Goal: Task Accomplishment & Management: Manage account settings

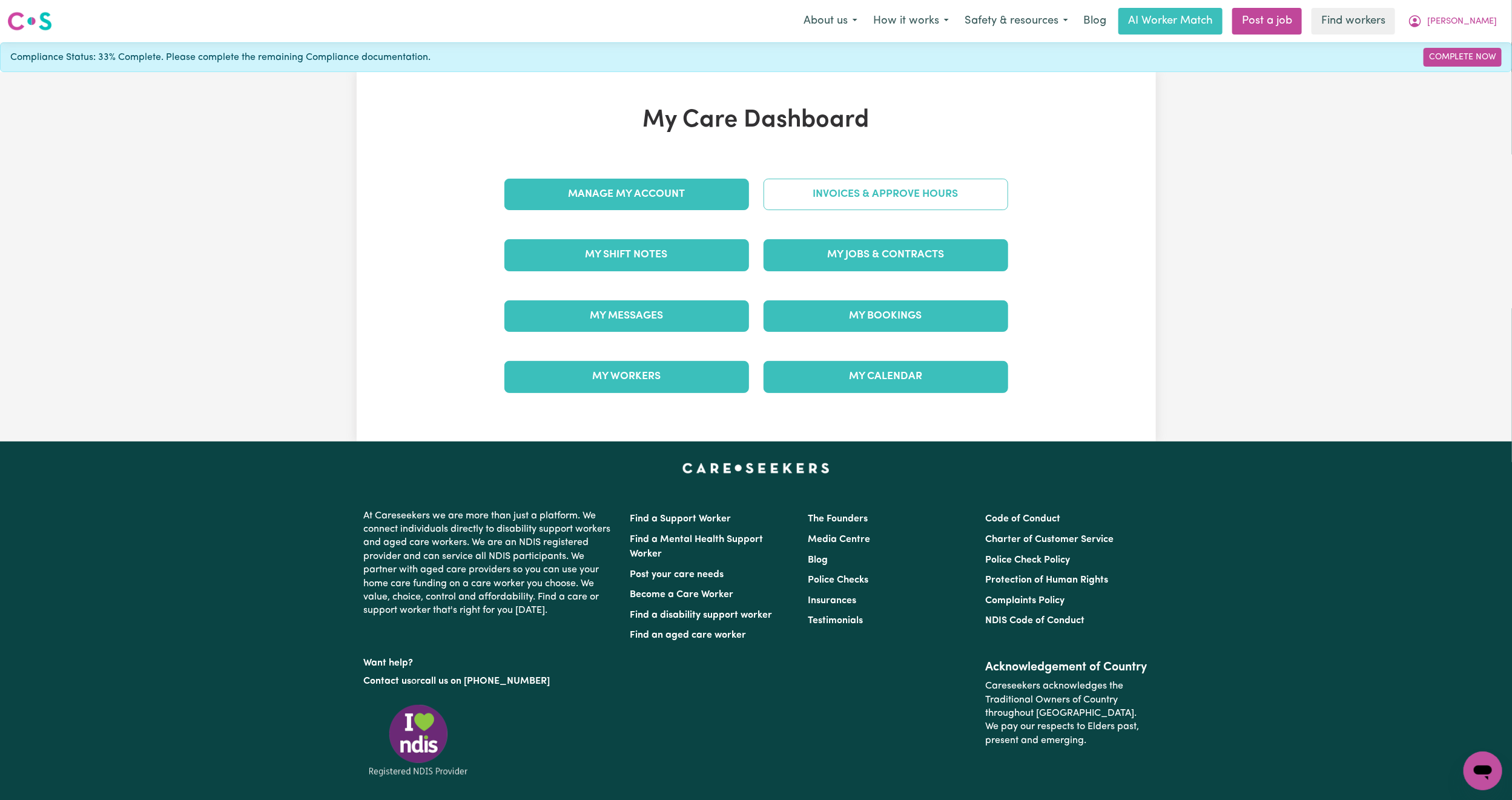
click at [848, 195] on link "Invoices & Approve Hours" at bounding box center [885, 195] width 244 height 32
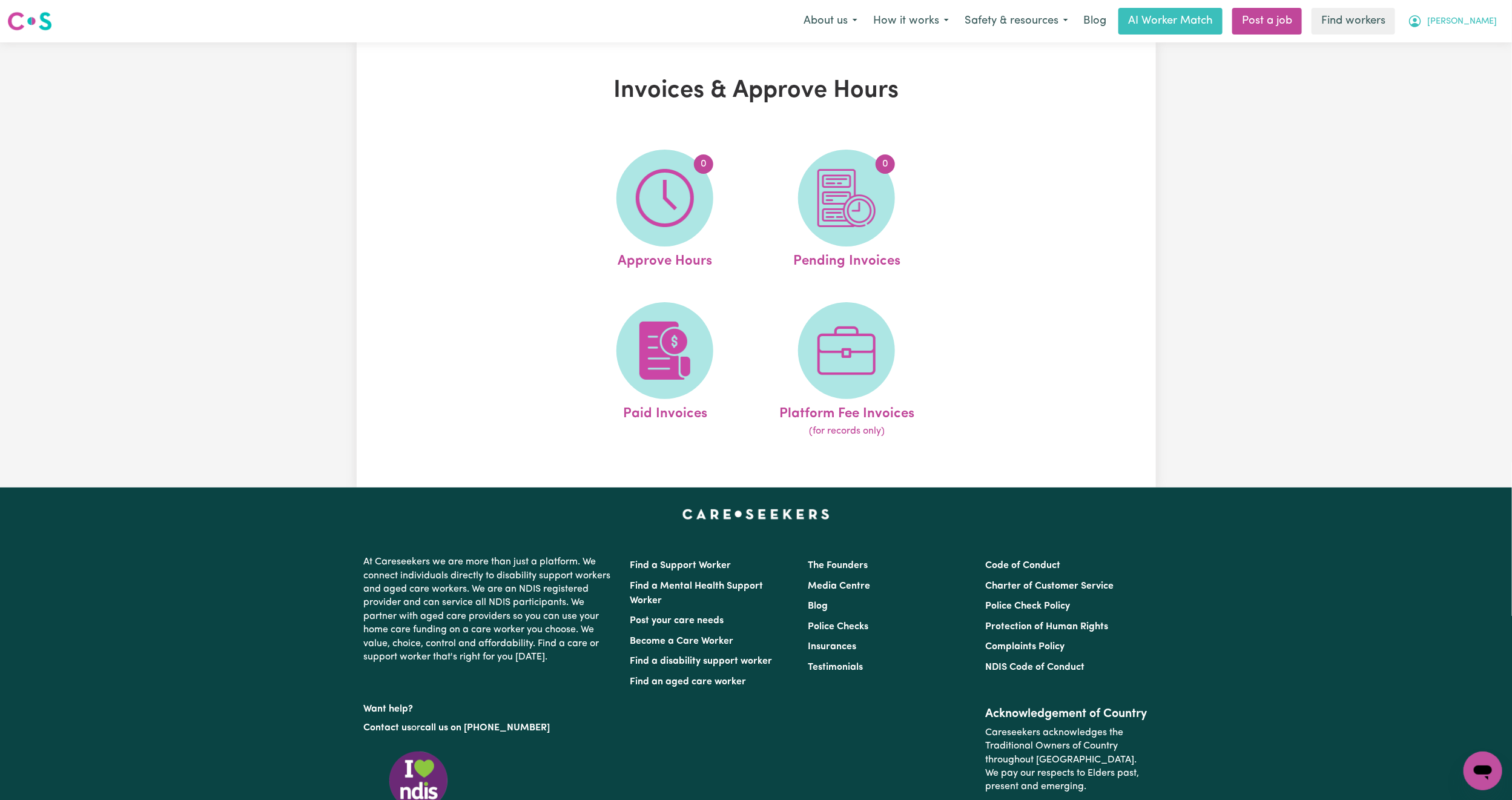
click at [1492, 30] on button "[PERSON_NAME]" at bounding box center [1453, 21] width 105 height 26
click at [1472, 42] on link "My Dashboard" at bounding box center [1456, 47] width 96 height 23
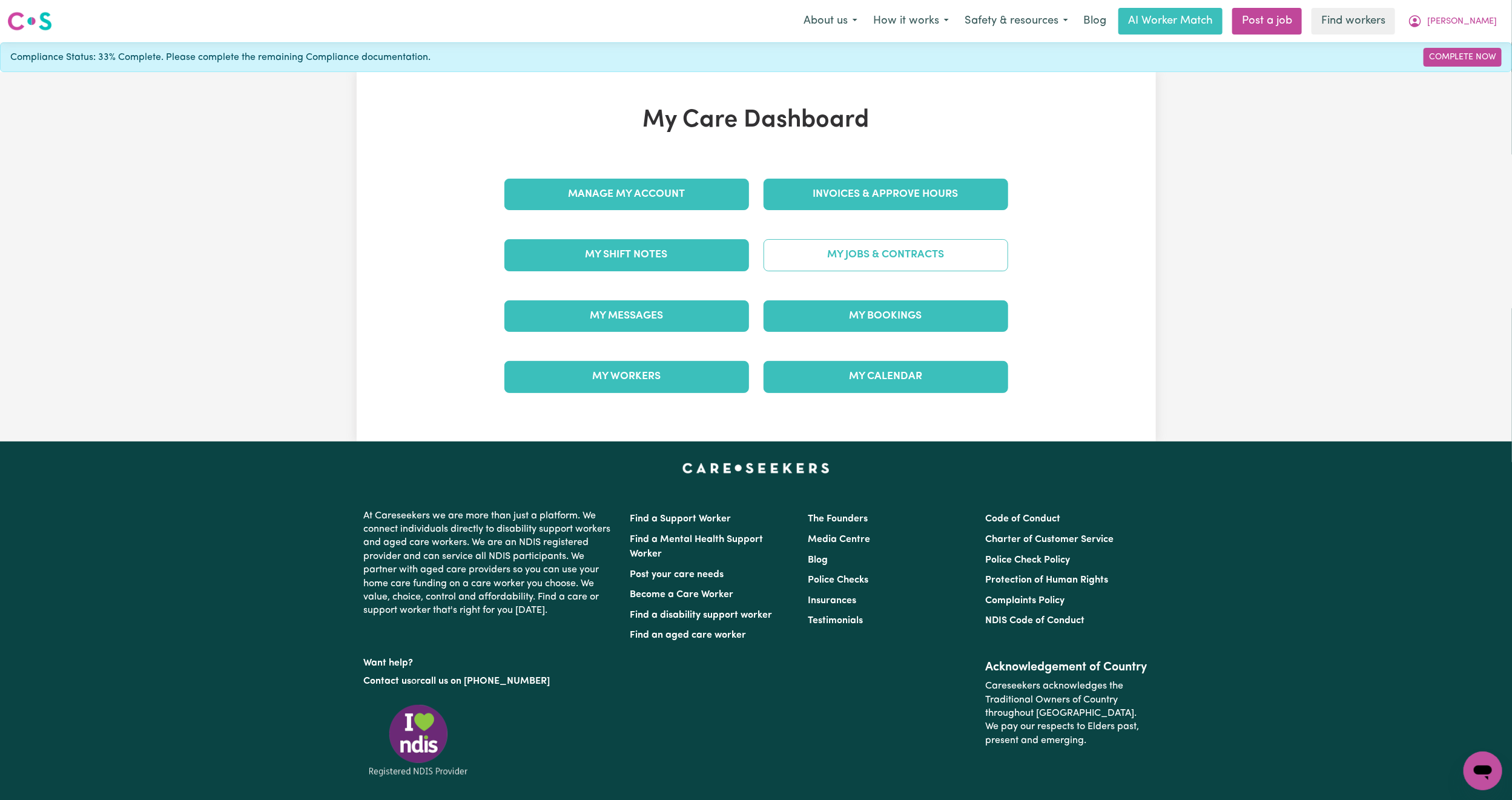
click at [938, 255] on link "My Jobs & Contracts" at bounding box center [885, 255] width 244 height 32
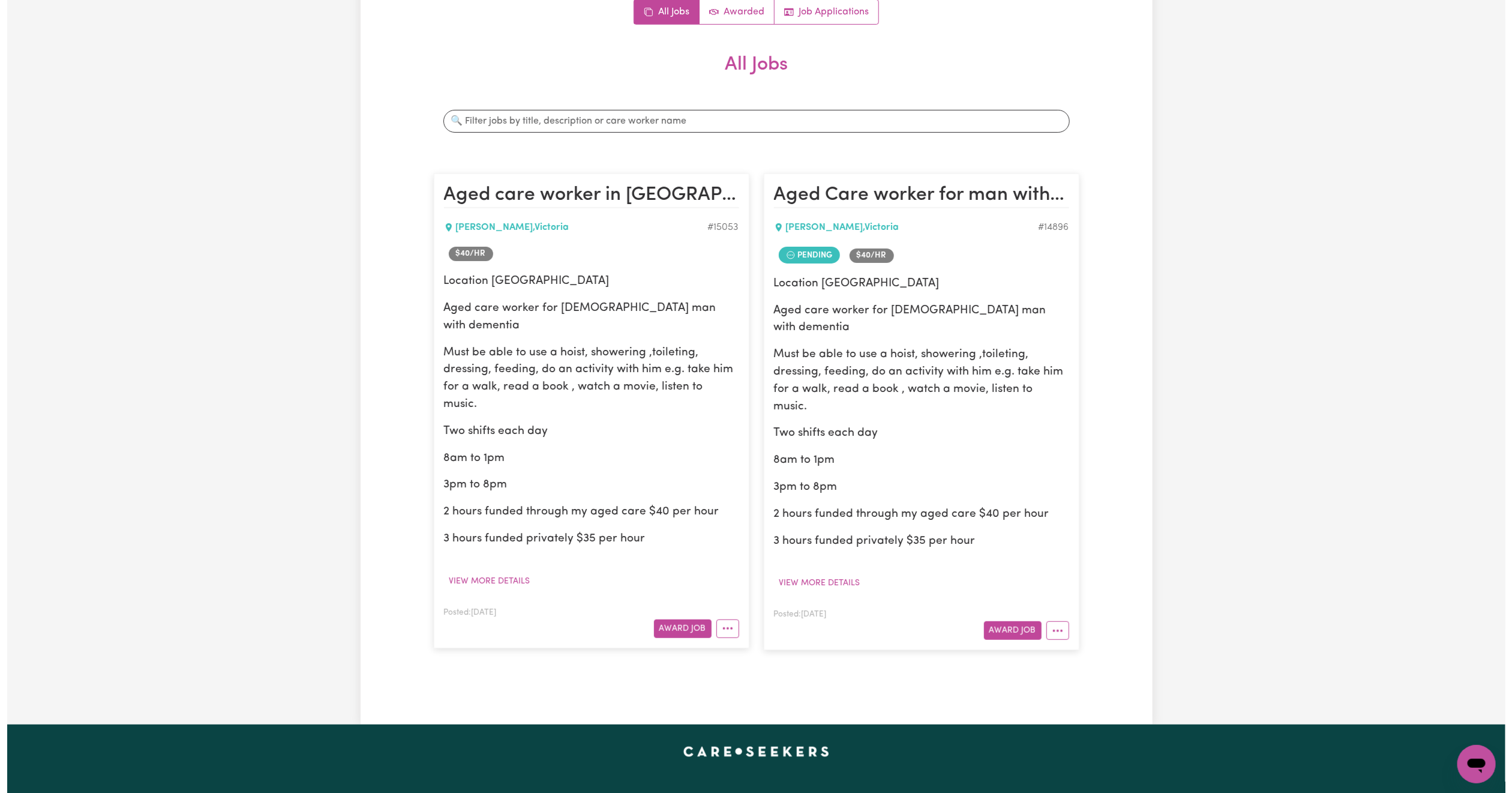
scroll to position [180, 0]
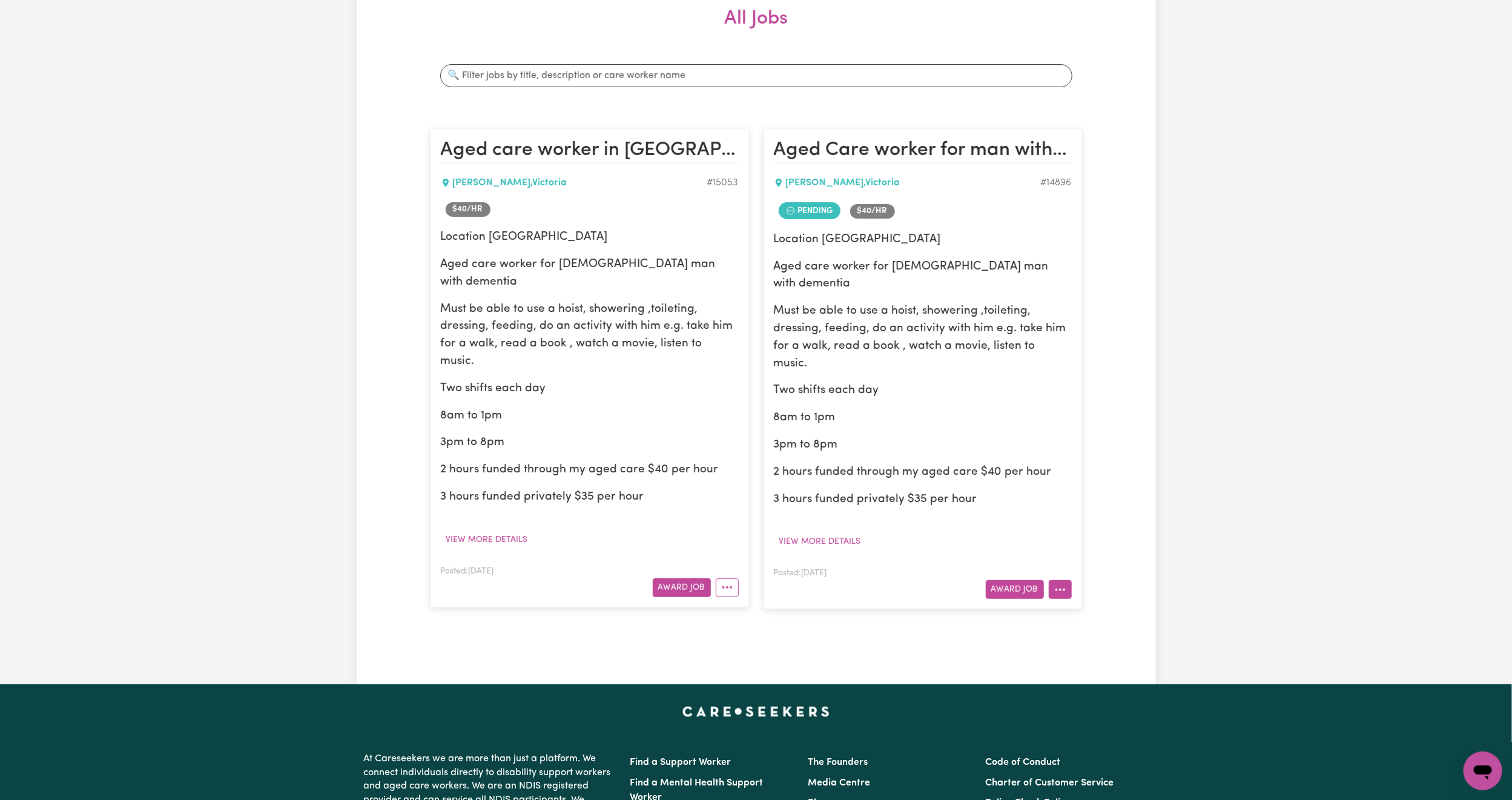
click at [1059, 581] on button "More options" at bounding box center [1060, 589] width 23 height 19
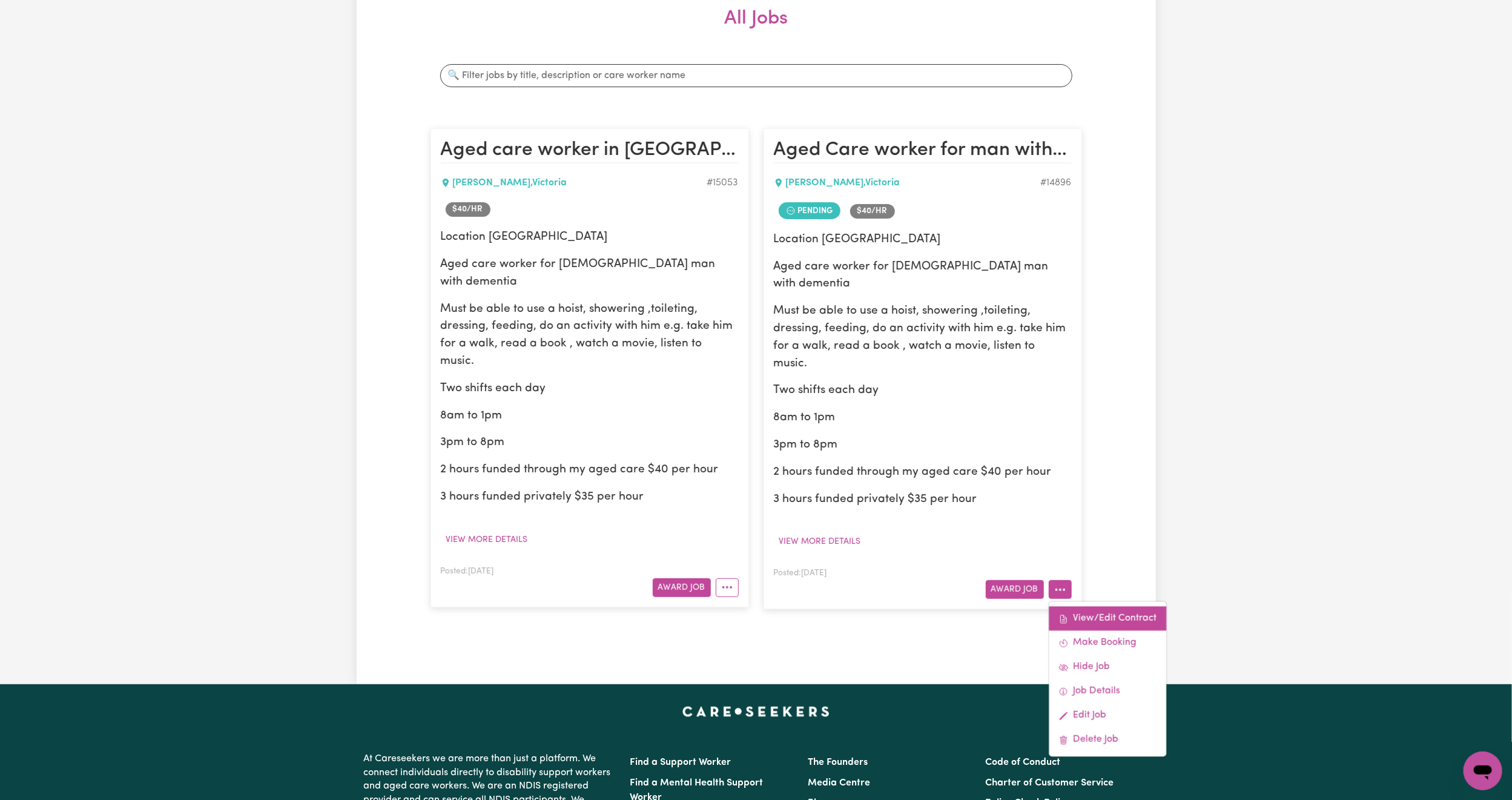
click at [1087, 607] on link "View/Edit Contract" at bounding box center [1108, 618] width 117 height 24
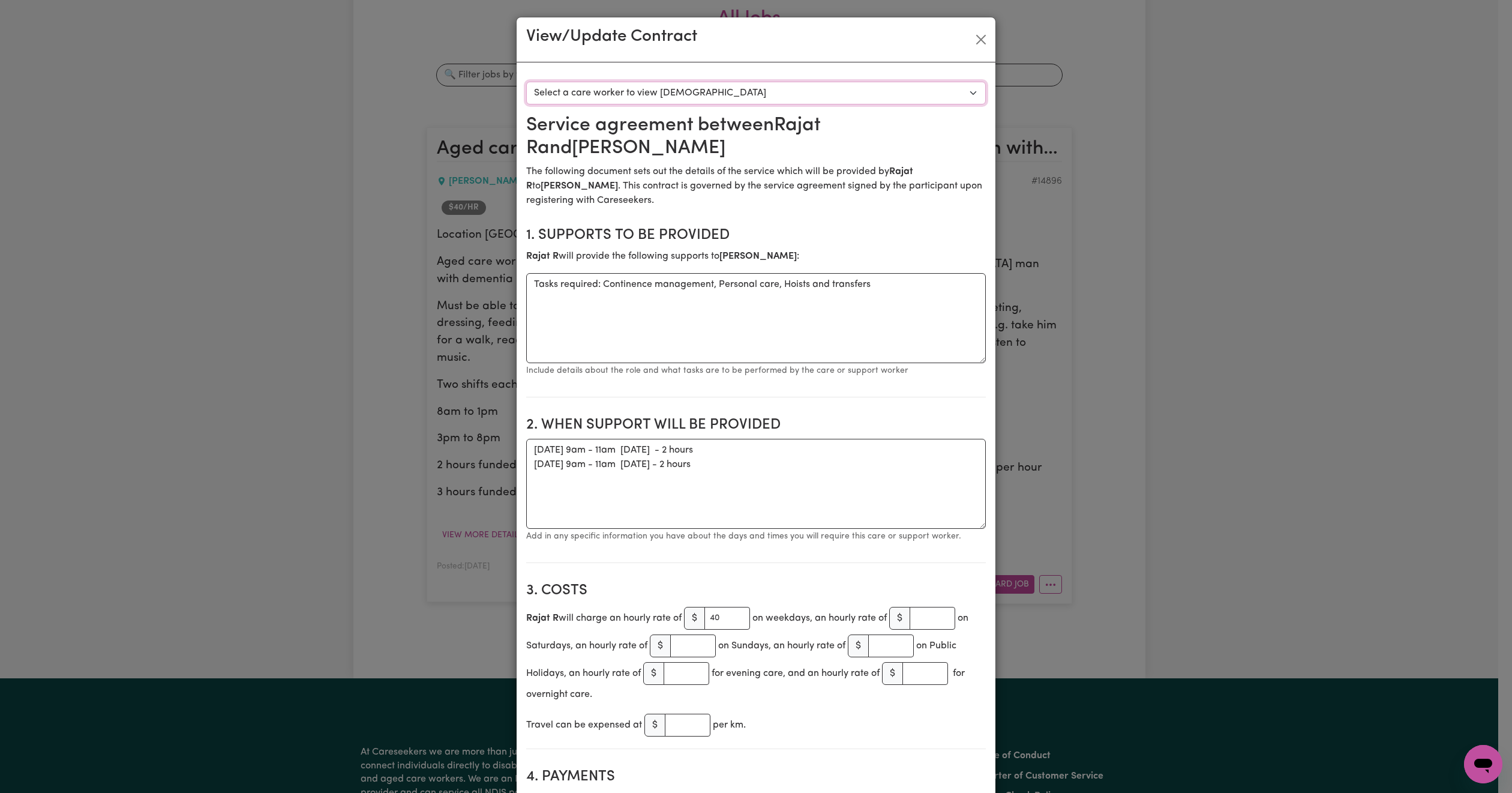
click at [702, 92] on select "Select a care worker to view [DEMOGRAPHIC_DATA] #10634 - Rajat R (contract pend…" at bounding box center [756, 92] width 460 height 23
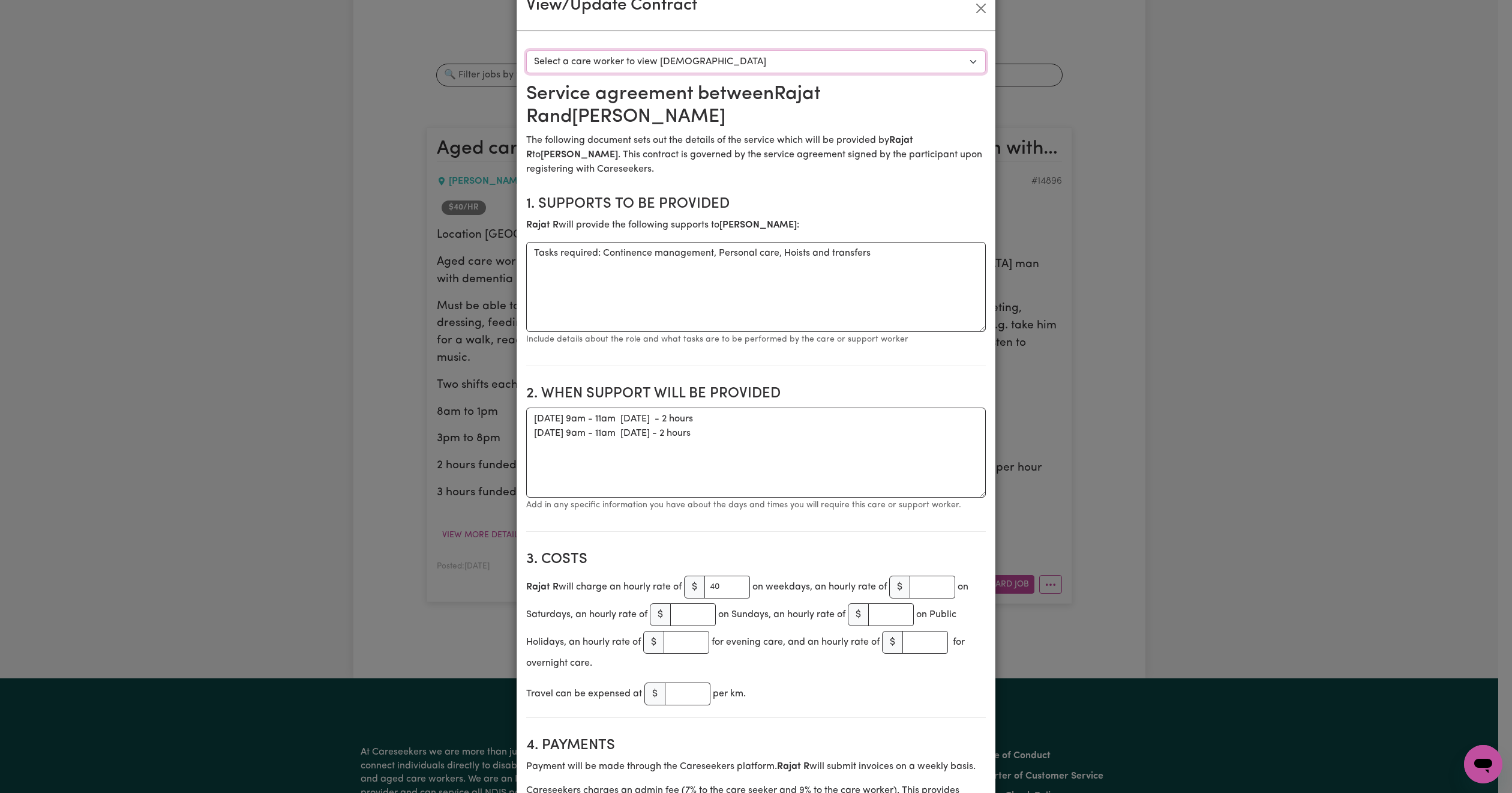
scroll to position [0, 0]
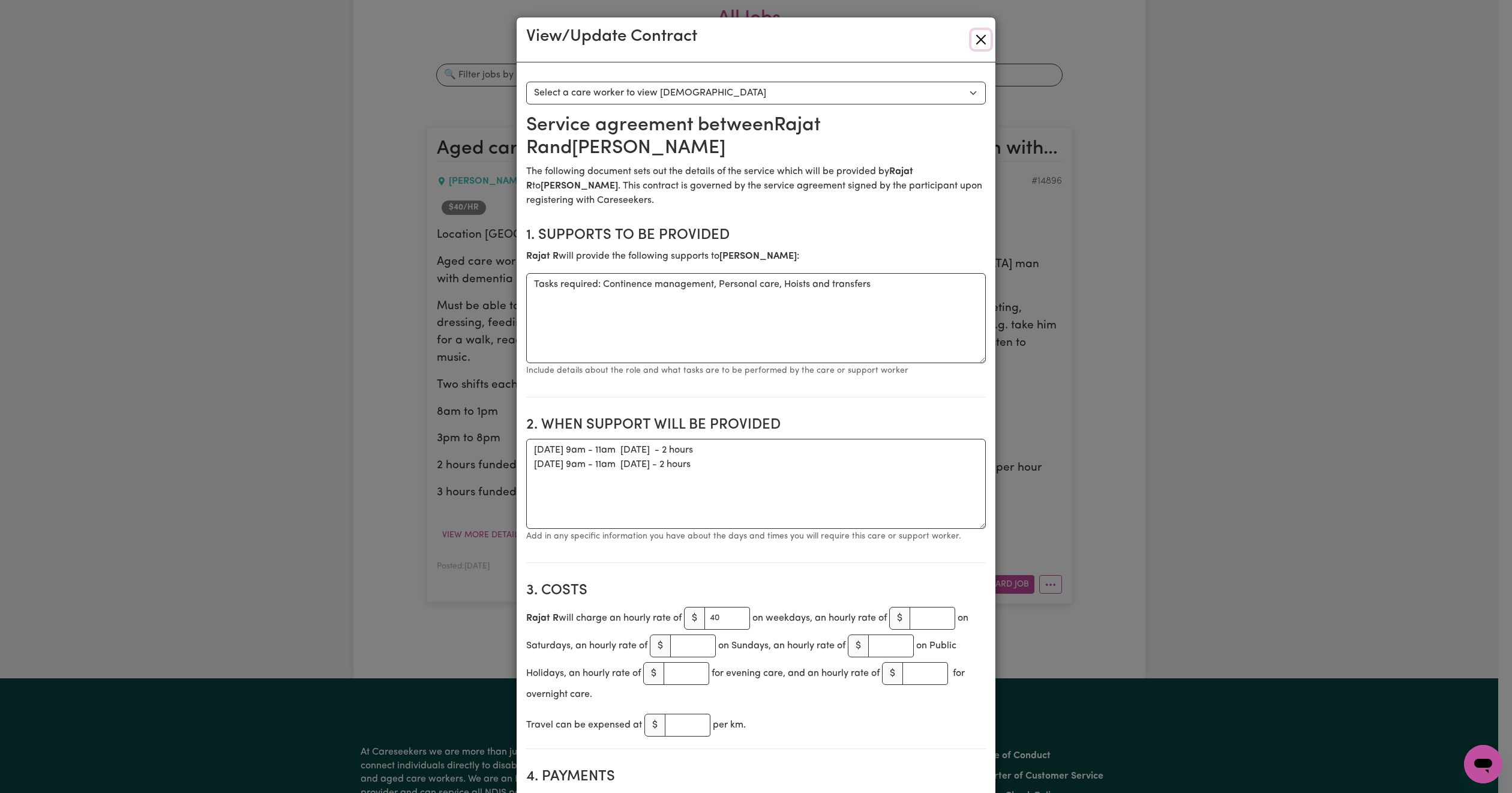
click at [978, 40] on button "Close" at bounding box center [981, 40] width 19 height 19
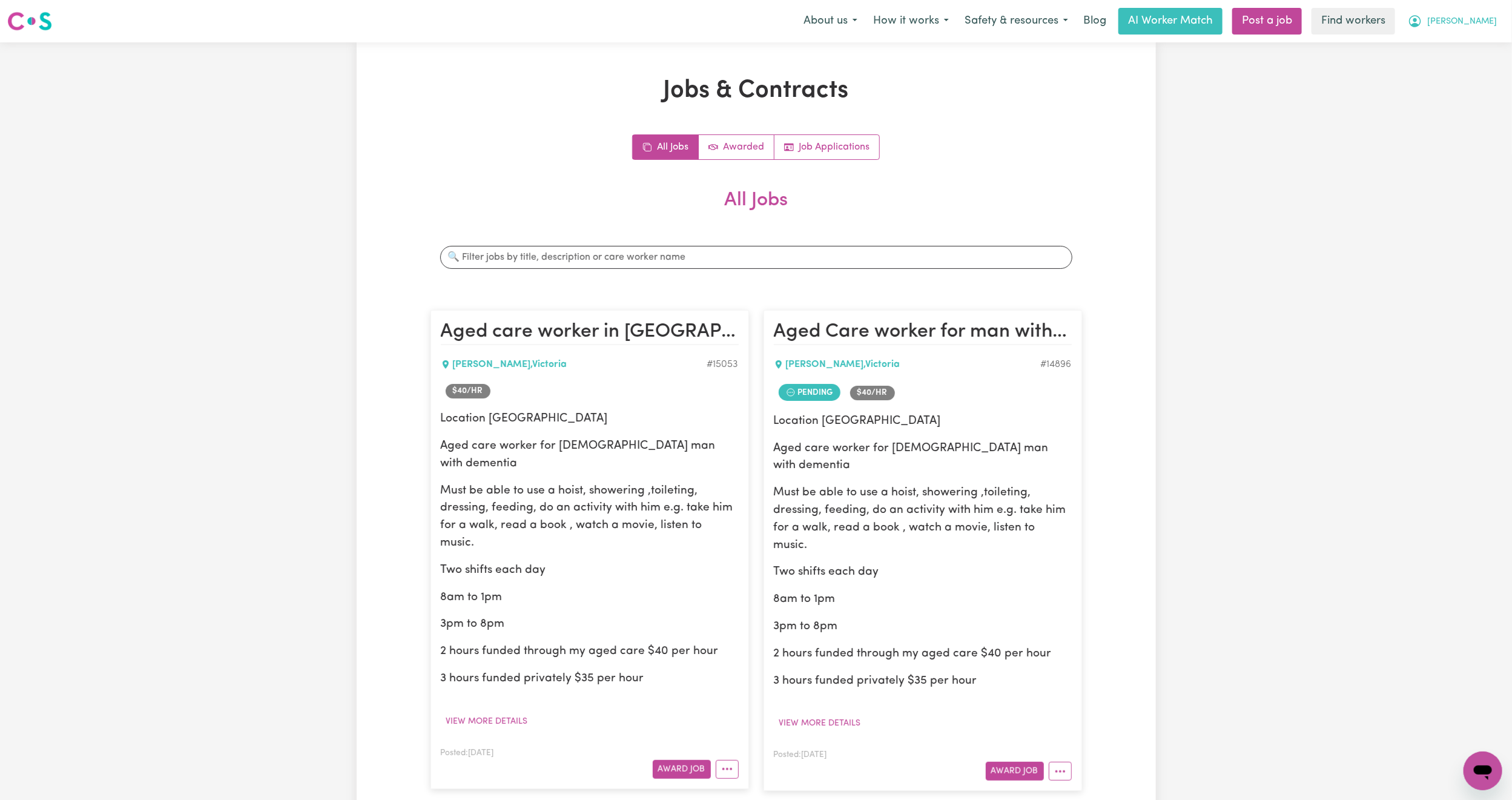
click at [1489, 18] on span "[PERSON_NAME]" at bounding box center [1462, 21] width 70 height 13
click at [1480, 44] on link "My Dashboard" at bounding box center [1456, 47] width 96 height 23
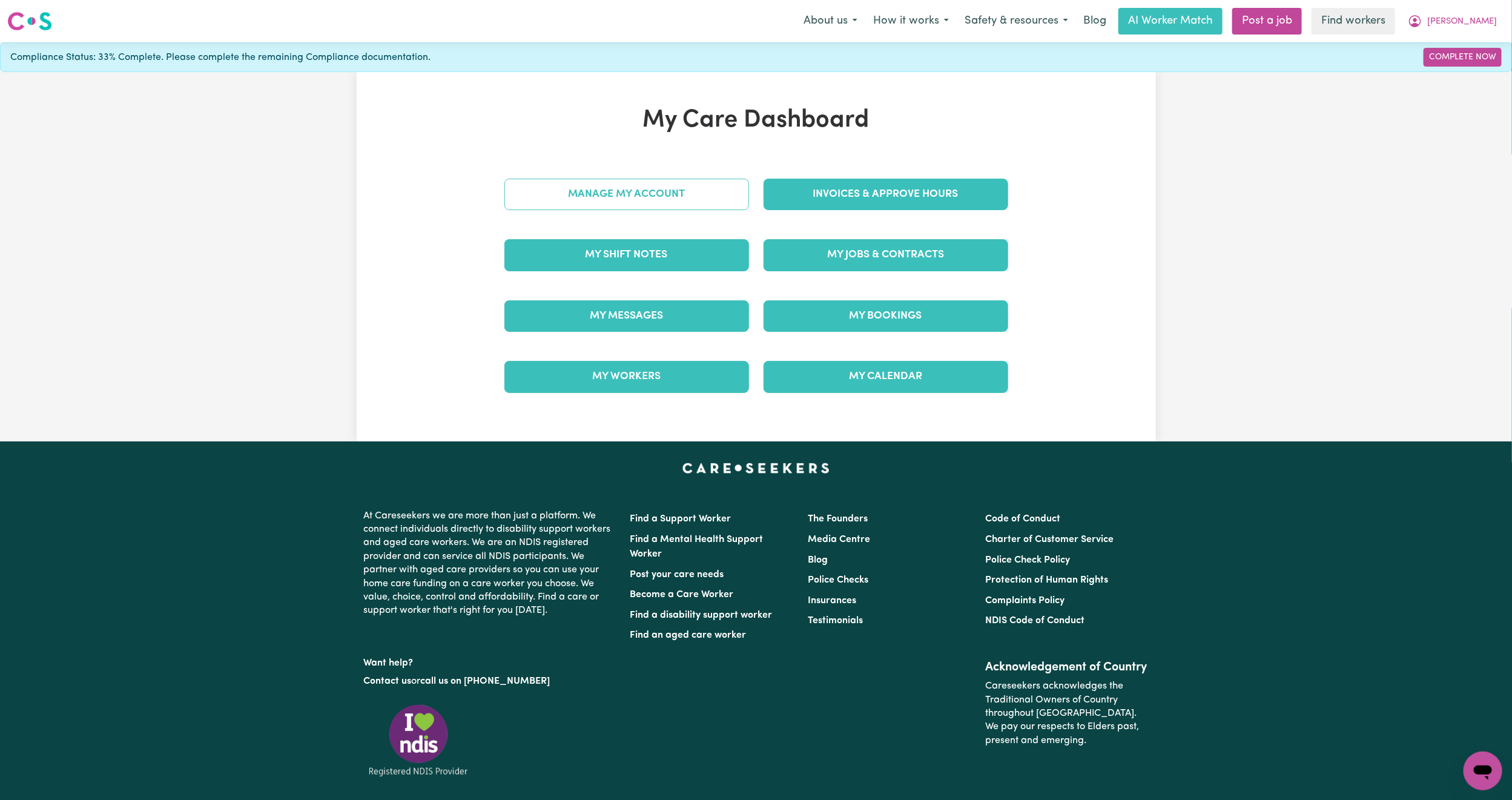
click at [627, 200] on link "Manage My Account" at bounding box center [627, 195] width 244 height 32
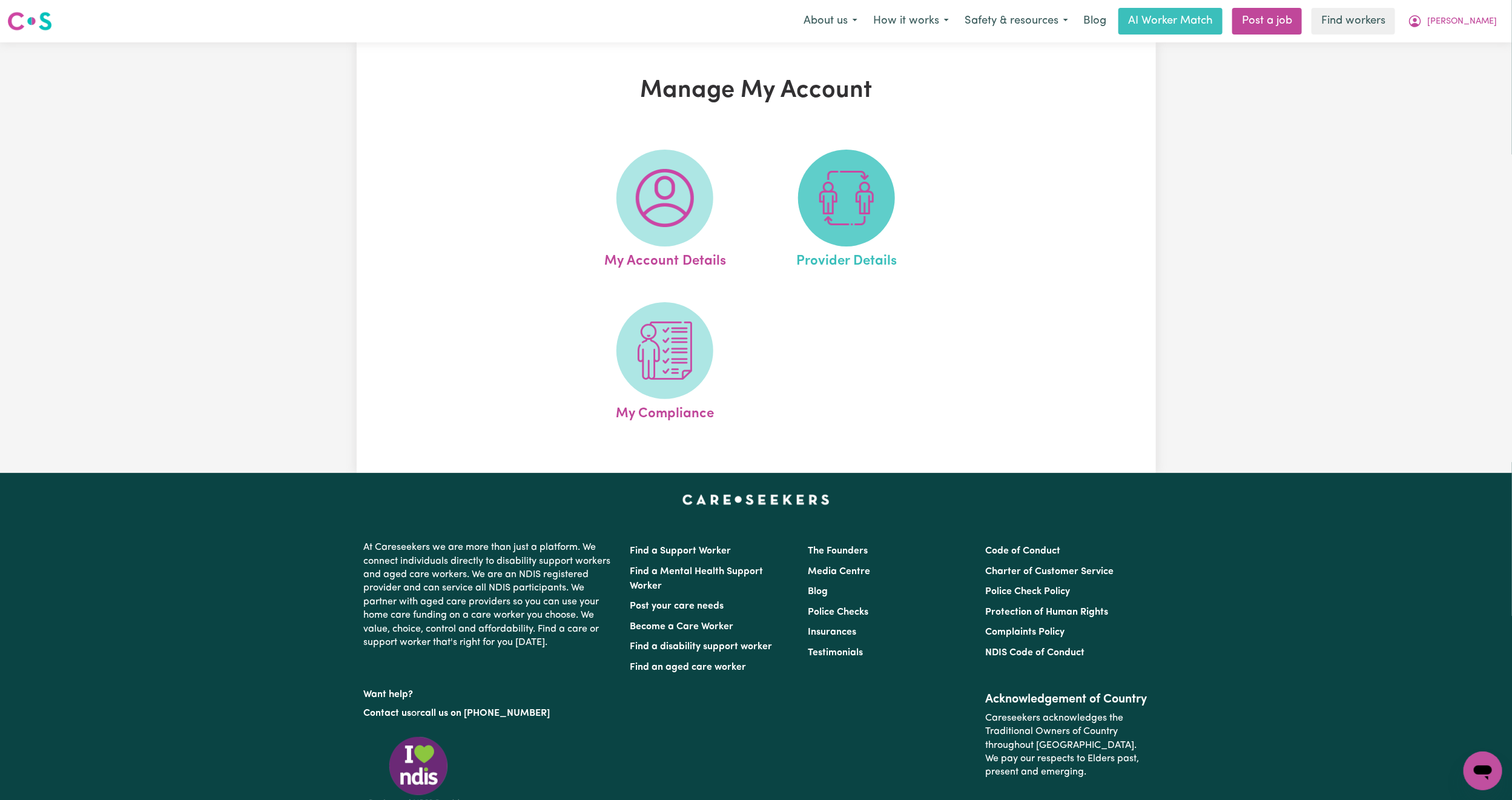
click at [842, 215] on img at bounding box center [846, 198] width 58 height 58
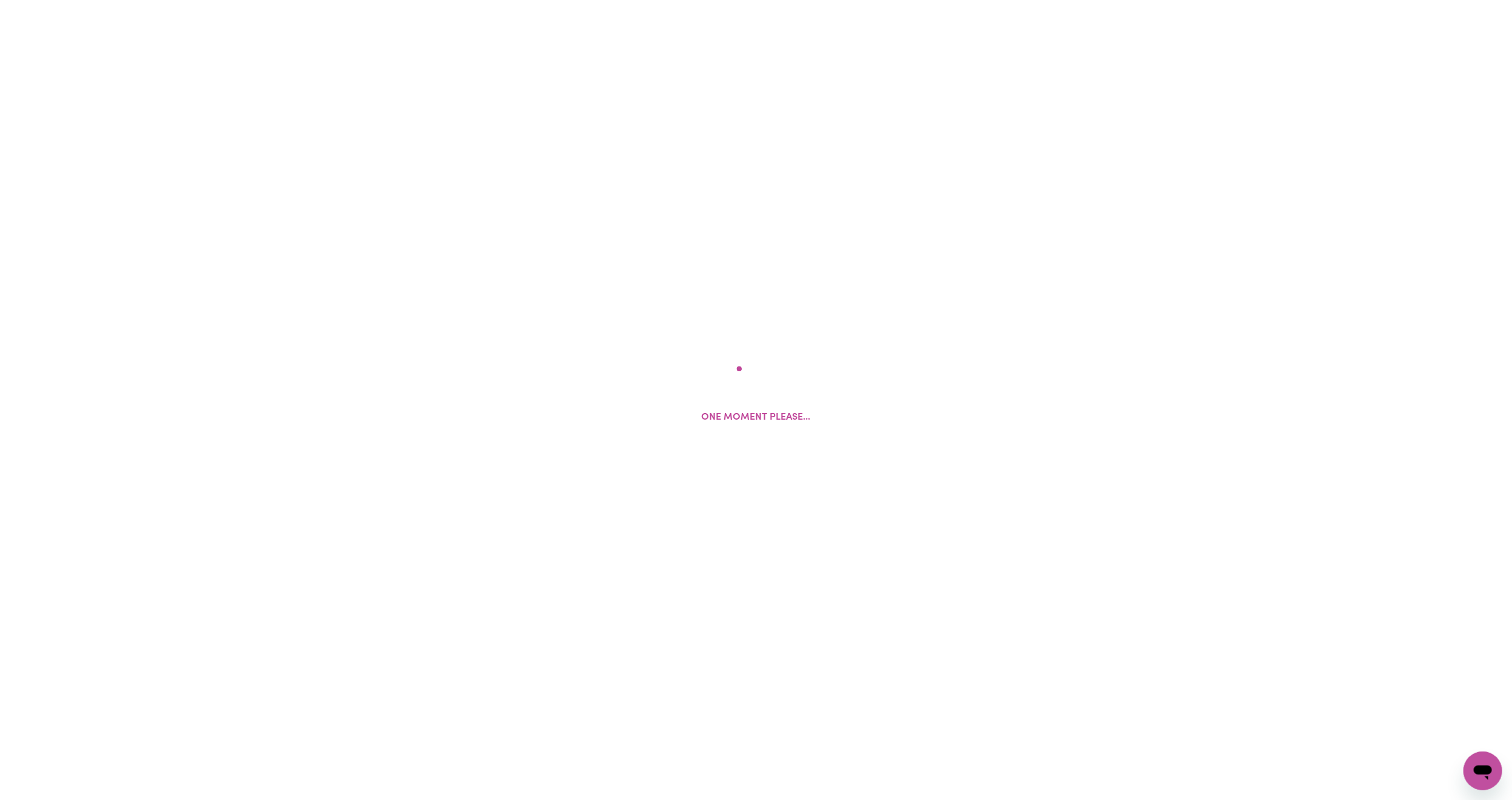
select select "AGED_HOME_CARE"
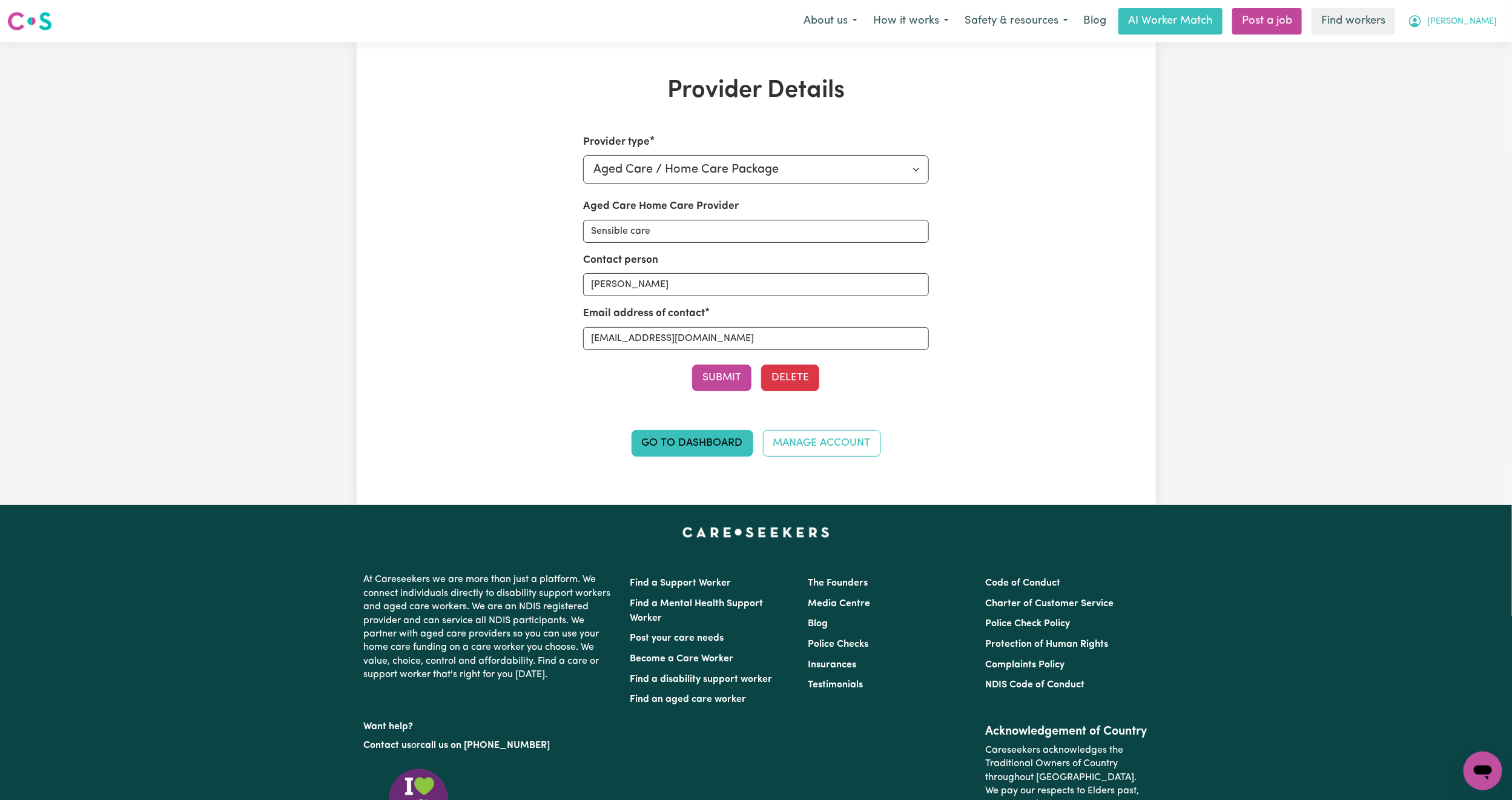
click at [1489, 23] on span "[PERSON_NAME]" at bounding box center [1462, 21] width 70 height 13
click at [1449, 52] on link "My Dashboard" at bounding box center [1456, 47] width 96 height 23
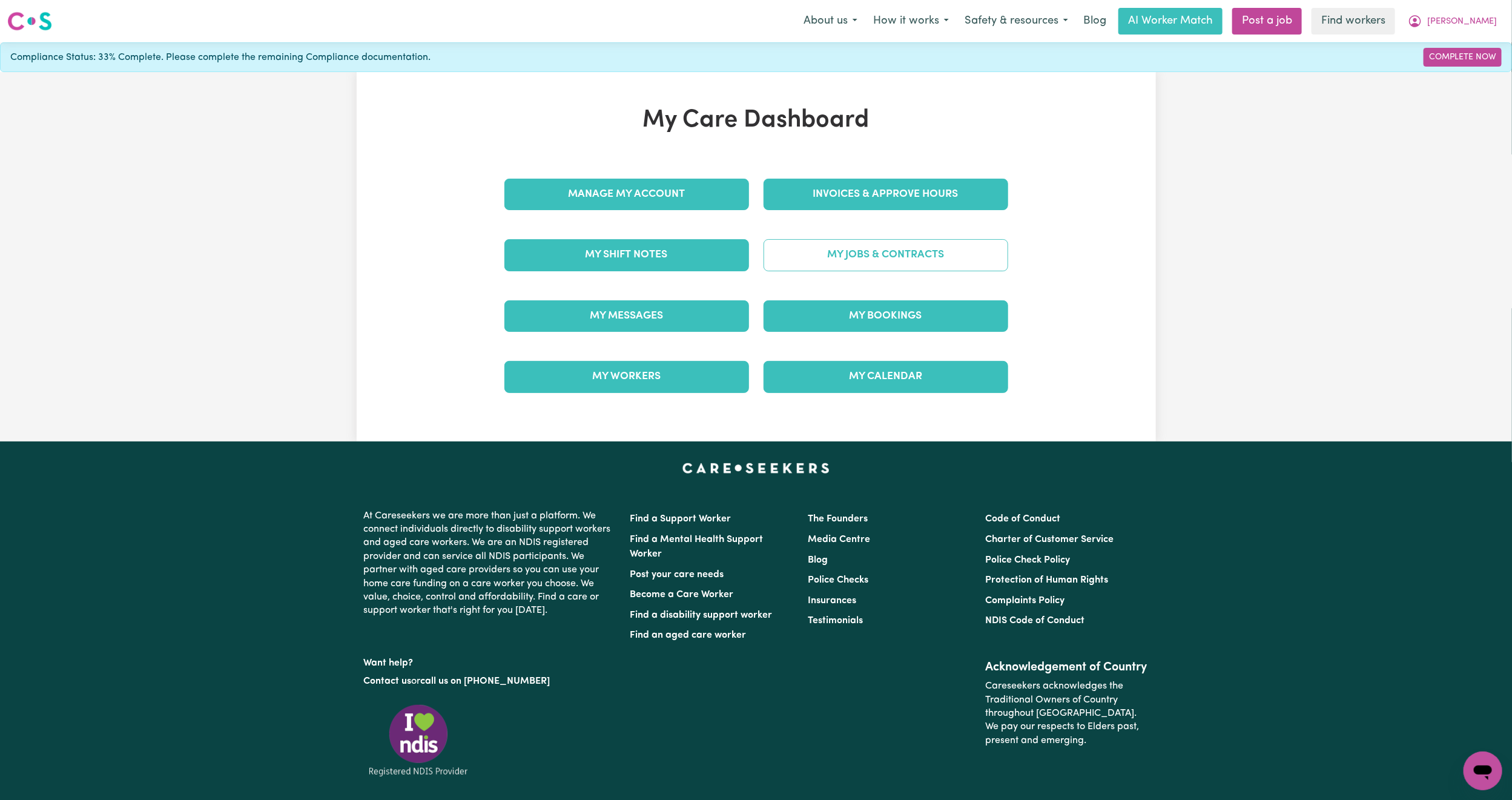
click at [849, 266] on link "My Jobs & Contracts" at bounding box center [885, 255] width 244 height 32
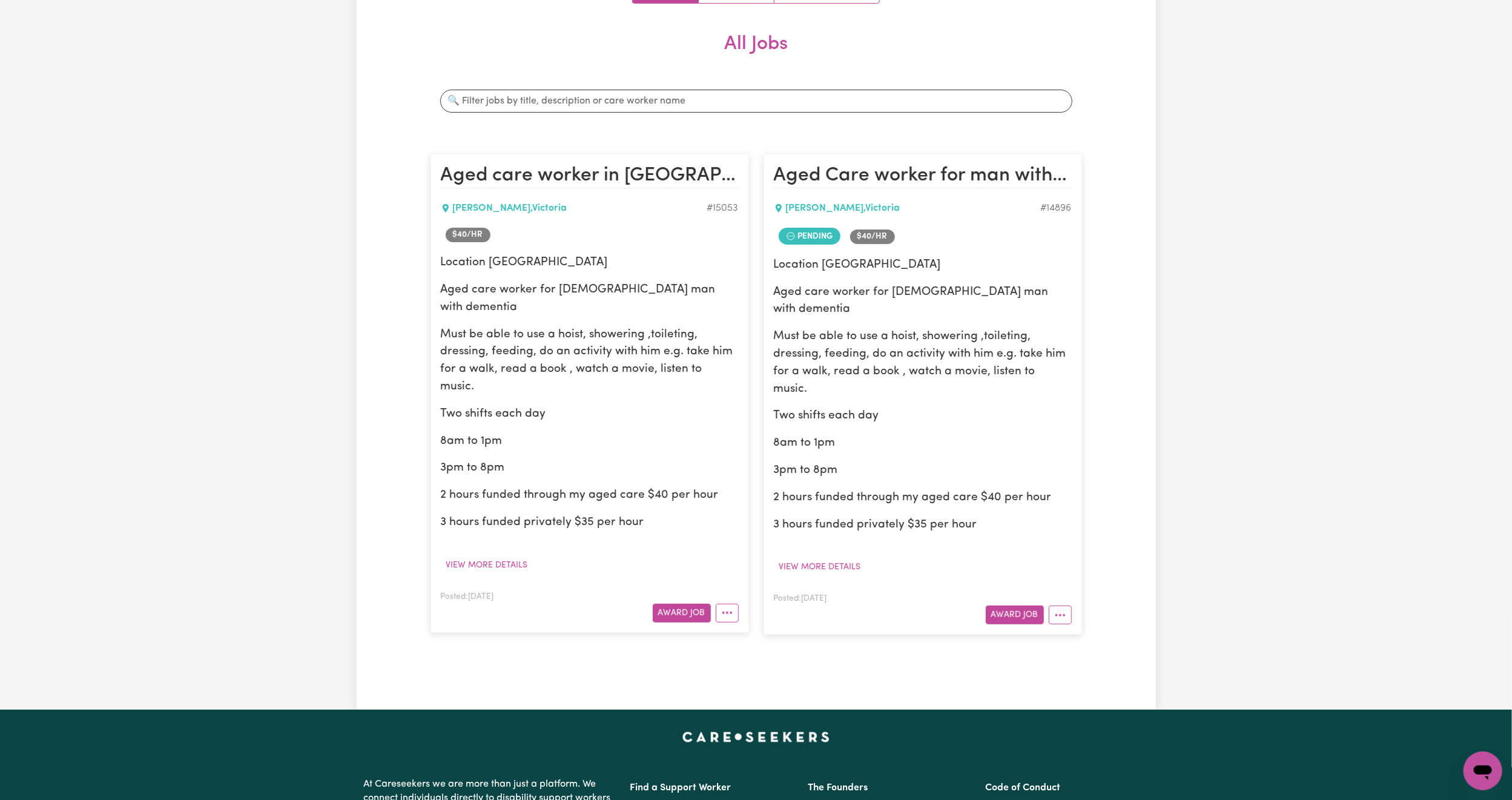
scroll to position [182, 0]
